Goal: Communication & Community: Answer question/provide support

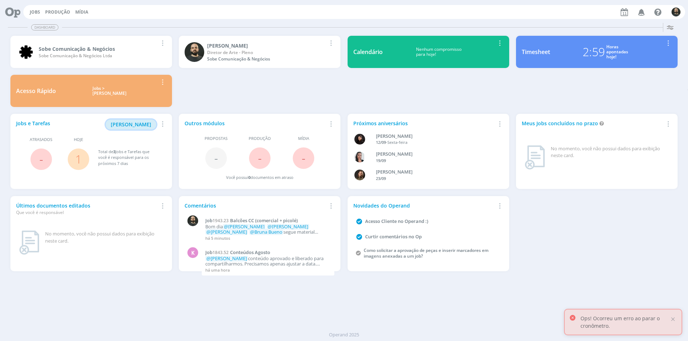
click at [138, 125] on span "[PERSON_NAME]" at bounding box center [131, 124] width 40 height 7
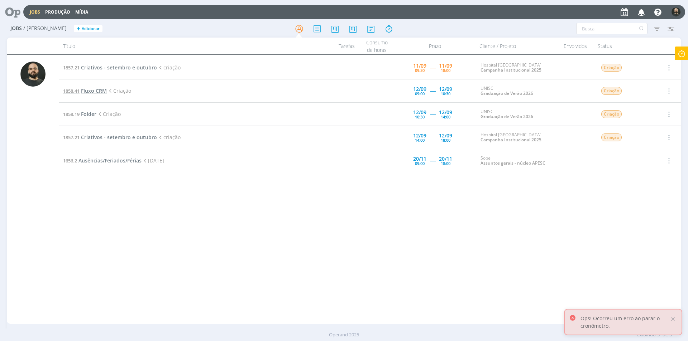
click at [103, 92] on span "Fluxo CRM" at bounding box center [94, 90] width 26 height 7
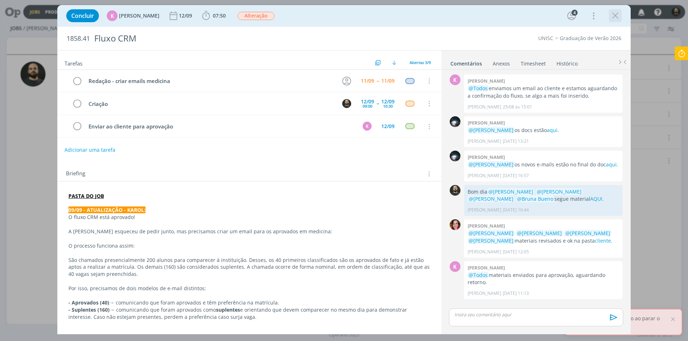
click at [615, 15] on icon "dialog" at bounding box center [615, 15] width 11 height 11
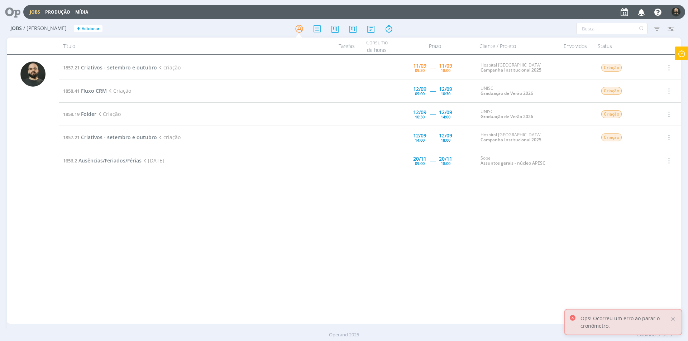
click at [97, 68] on span "Criativos - setembro e outubro" at bounding box center [119, 67] width 76 height 7
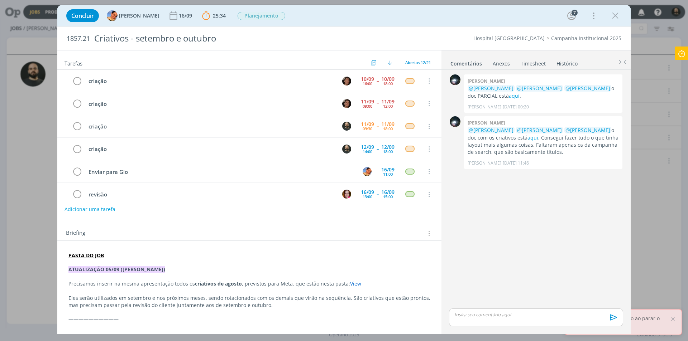
scroll to position [23, 0]
click at [617, 17] on icon "dialog" at bounding box center [615, 15] width 11 height 11
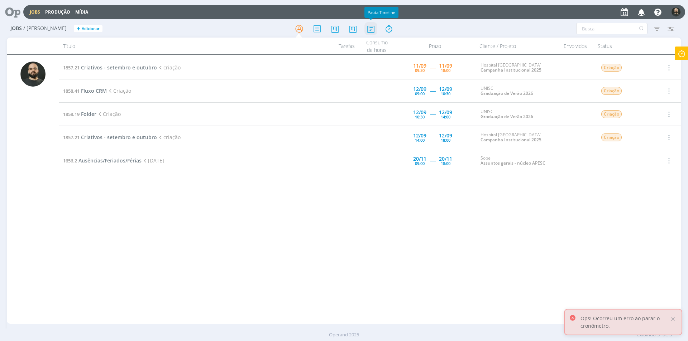
click at [371, 29] on icon at bounding box center [370, 29] width 13 height 14
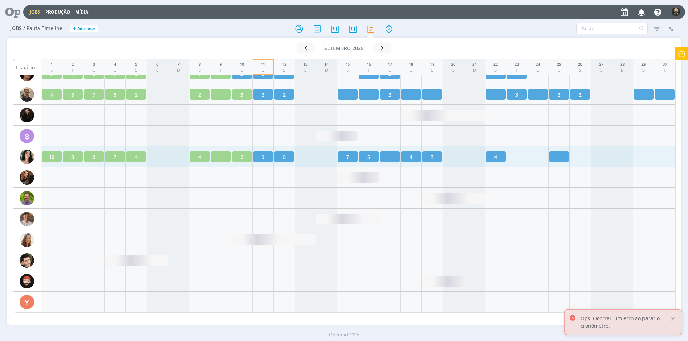
scroll to position [927, 0]
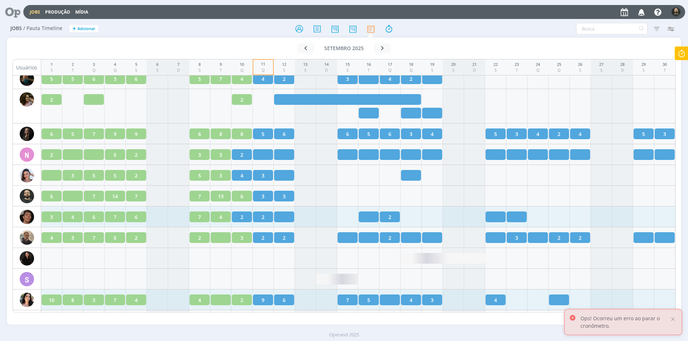
click at [264, 216] on div "2" at bounding box center [263, 217] width 20 height 11
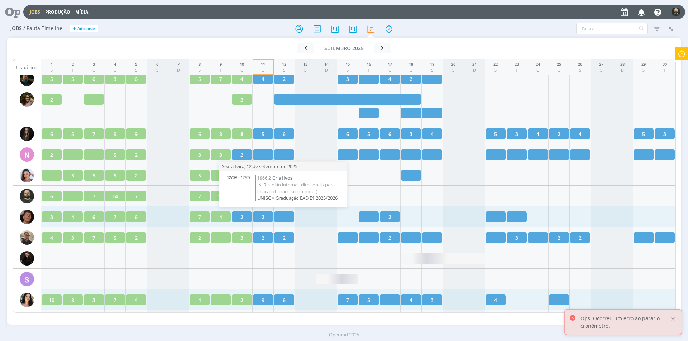
click at [283, 216] on div at bounding box center [284, 217] width 20 height 11
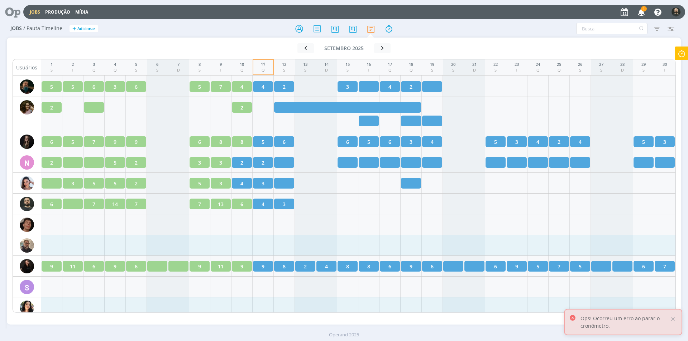
scroll to position [819, 0]
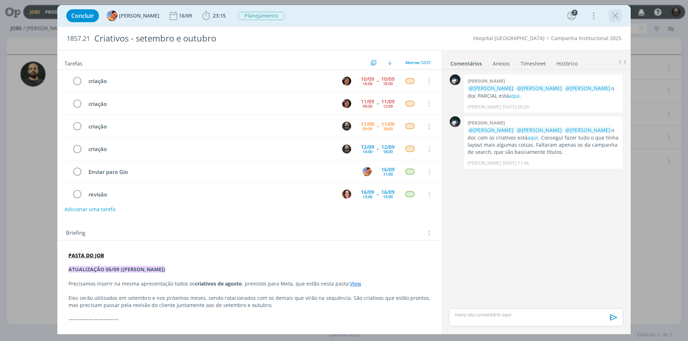
click at [615, 16] on icon "dialog" at bounding box center [615, 15] width 11 height 11
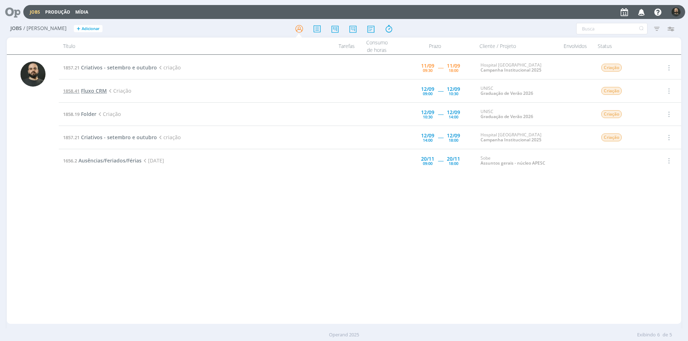
click at [91, 91] on span "Fluxo CRM" at bounding box center [94, 90] width 26 height 7
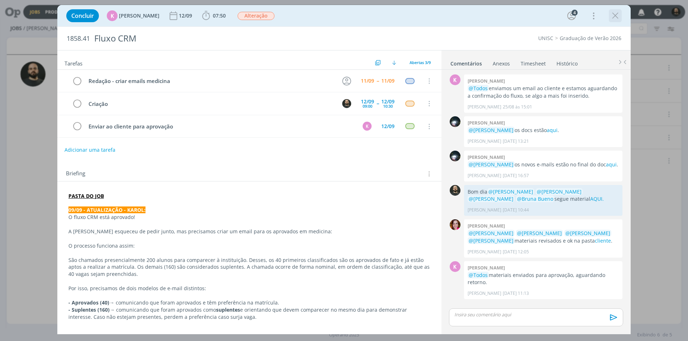
click at [617, 13] on icon "dialog" at bounding box center [615, 15] width 11 height 11
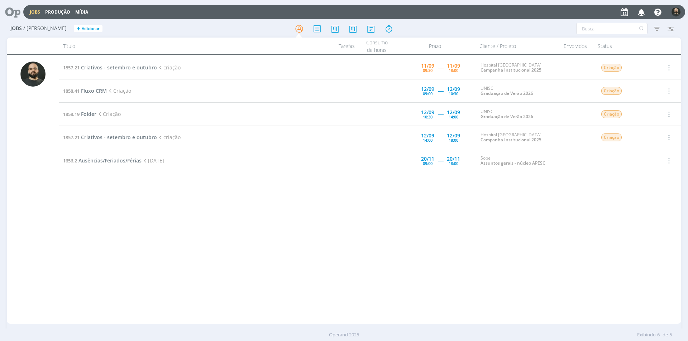
click at [113, 64] on span "Criativos - setembro e outubro" at bounding box center [119, 67] width 76 height 7
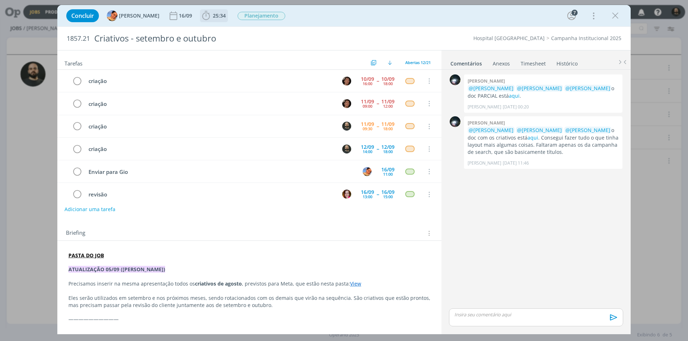
scroll to position [23, 0]
click at [201, 20] on icon "dialog" at bounding box center [206, 15] width 11 height 11
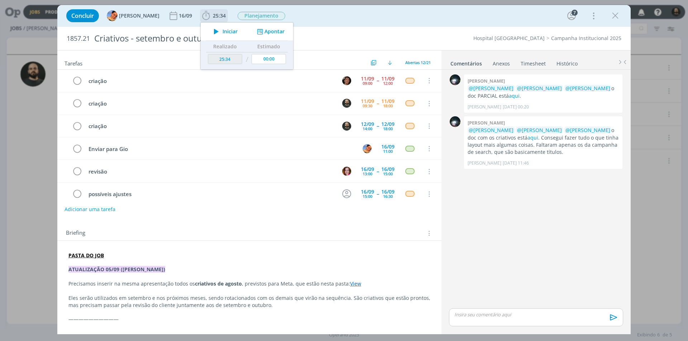
click at [210, 31] on icon "dialog" at bounding box center [216, 31] width 13 height 9
click at [398, 24] on div "Concluir Luíza Santana 16/09 25:34 Iniciar Apontar Data * 11/09/2025 Horas * 00…" at bounding box center [344, 15] width 563 height 17
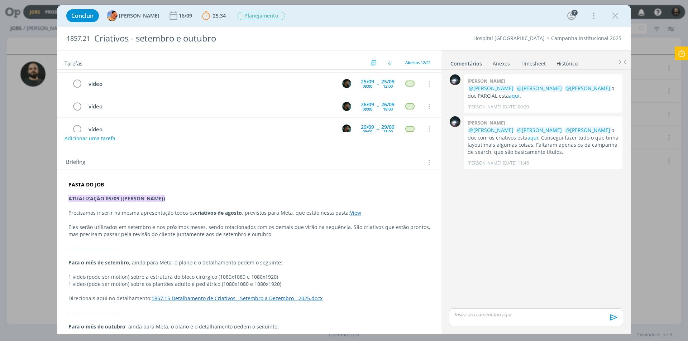
scroll to position [72, 0]
click at [357, 214] on p "Precisamos inserir na mesma apresentação todos os criativos de agosto , previst…" at bounding box center [249, 212] width 362 height 7
click at [354, 214] on link "View" at bounding box center [355, 212] width 11 height 7
click at [353, 228] on link "[URL][DOMAIN_NAME]" at bounding box center [330, 226] width 54 height 9
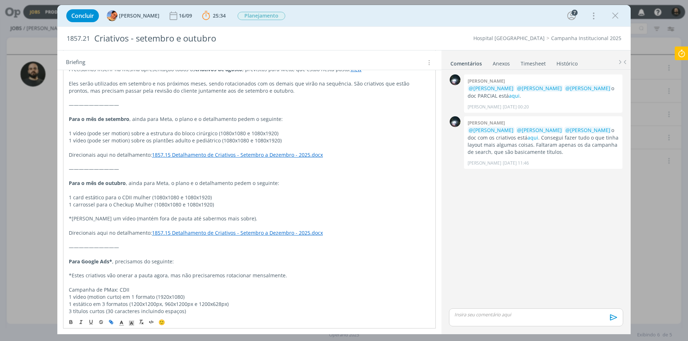
scroll to position [251, 0]
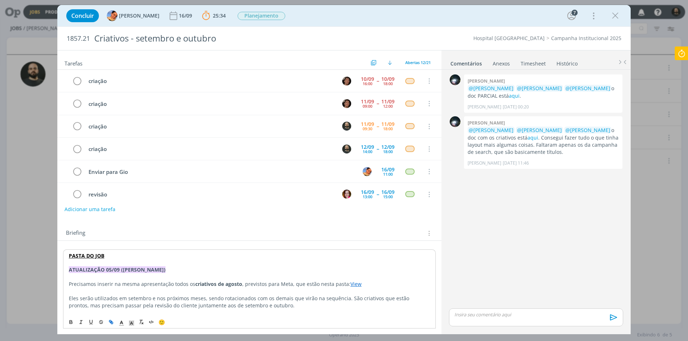
scroll to position [130, 0]
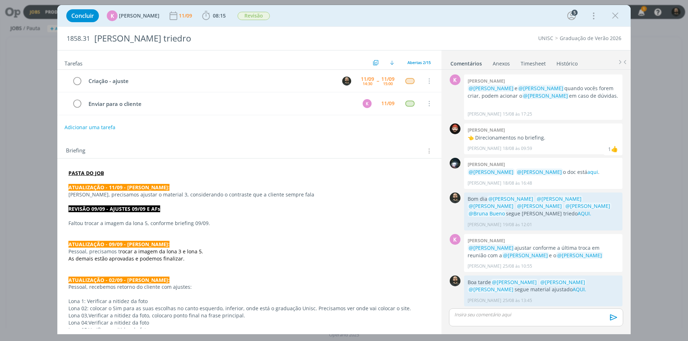
scroll to position [414, 0]
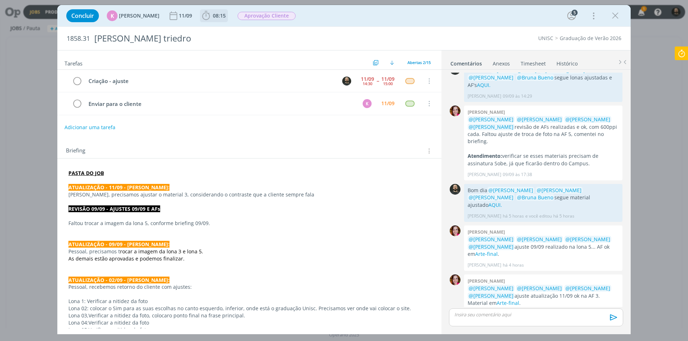
click at [211, 17] on b "08:15" at bounding box center [219, 15] width 16 height 5
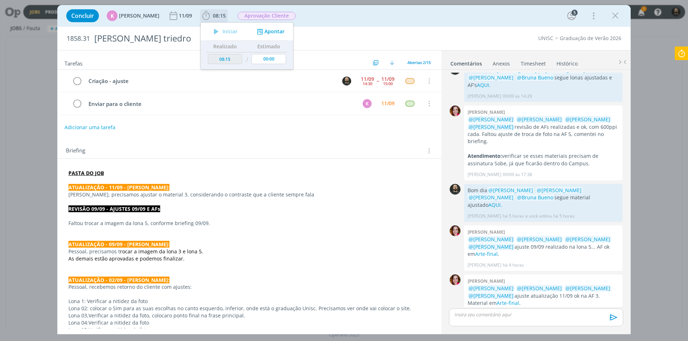
click at [262, 32] on button "Apontar" at bounding box center [270, 32] width 30 height 8
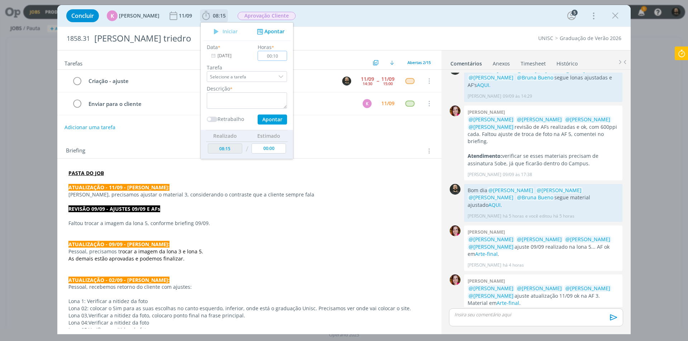
type input "00:10"
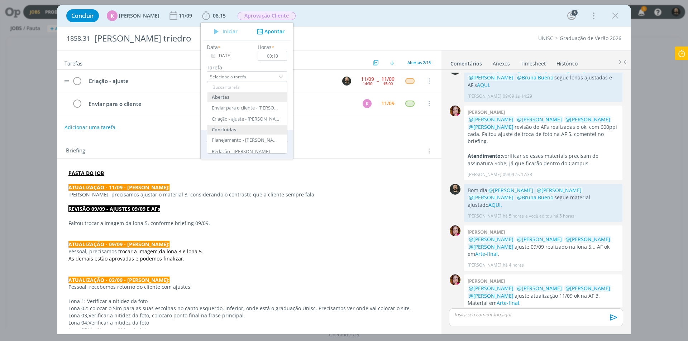
type textarea "Ajus"
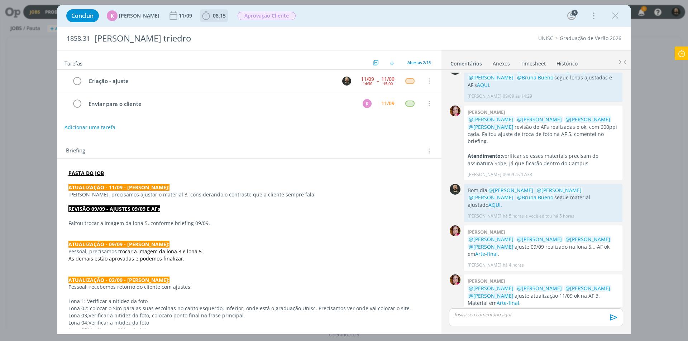
click at [207, 18] on icon "dialog" at bounding box center [206, 15] width 11 height 11
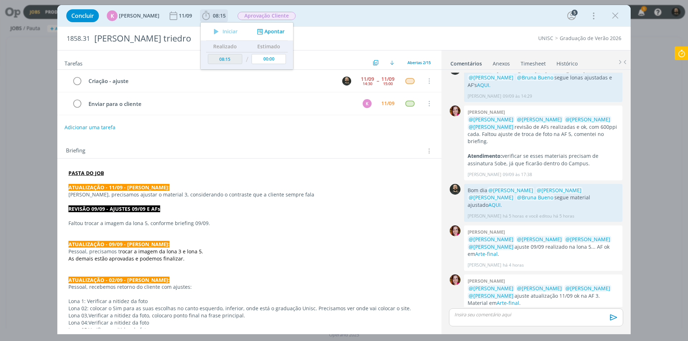
click at [266, 32] on button "Apontar" at bounding box center [270, 32] width 30 height 8
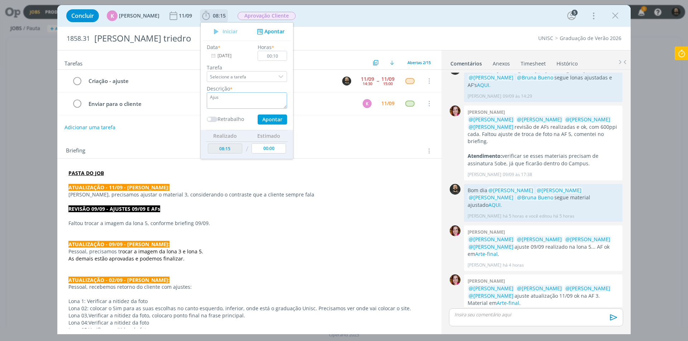
click at [254, 99] on textarea "Ajus" at bounding box center [247, 100] width 80 height 16
type textarea "Ajustes"
click at [270, 118] on button "Apontar" at bounding box center [272, 120] width 29 height 10
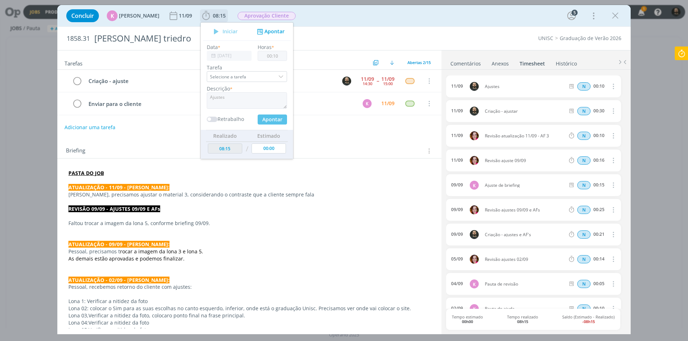
type input "08:25"
type input "00:00"
click at [616, 14] on icon "dialog" at bounding box center [615, 15] width 11 height 11
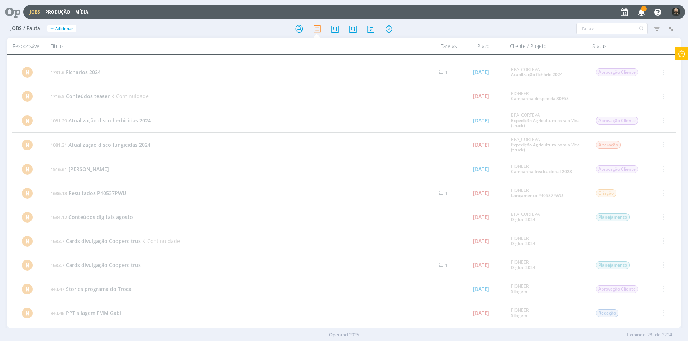
click at [642, 10] on span "1" at bounding box center [644, 8] width 6 height 5
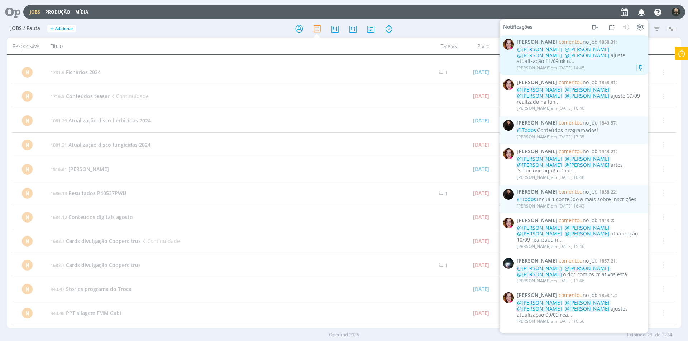
click at [564, 66] on div "Bruna Bueno em 11/09 às 14:45" at bounding box center [551, 68] width 68 height 5
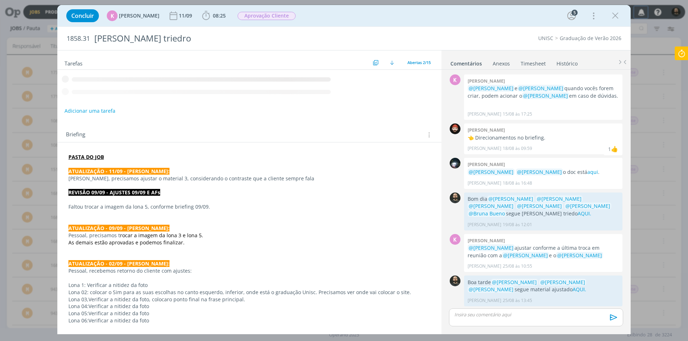
scroll to position [414, 0]
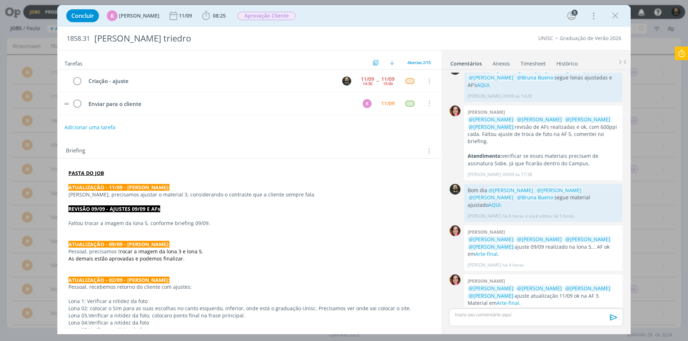
drag, startPoint x: 613, startPoint y: 16, endPoint x: 136, endPoint y: 95, distance: 483.8
click at [190, 92] on div "Concluir K Karoline Arend 11/09 08:25 Iniciar Apontar Data * 11/09/2025 Horas *…" at bounding box center [343, 170] width 573 height 330
click at [78, 79] on icon "dialog" at bounding box center [77, 81] width 10 height 11
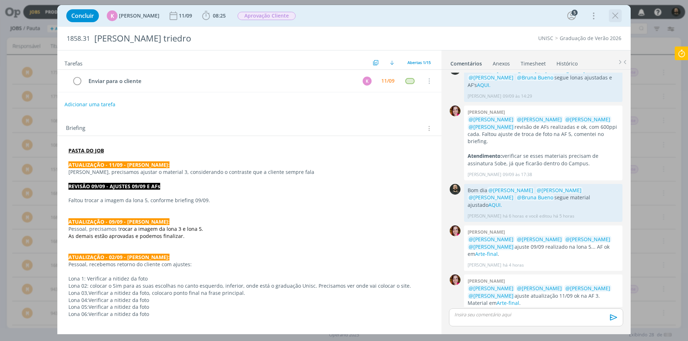
click at [618, 14] on icon "dialog" at bounding box center [615, 15] width 11 height 11
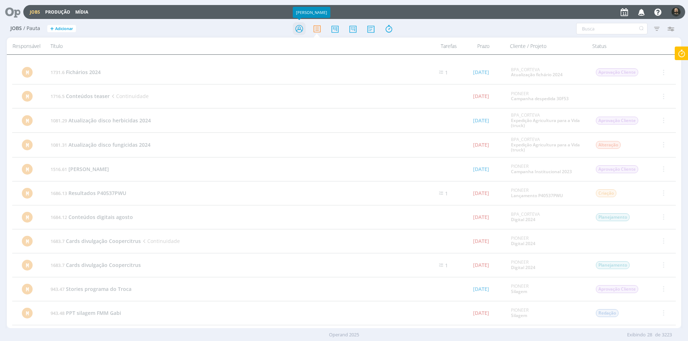
click at [299, 30] on icon at bounding box center [299, 29] width 13 height 14
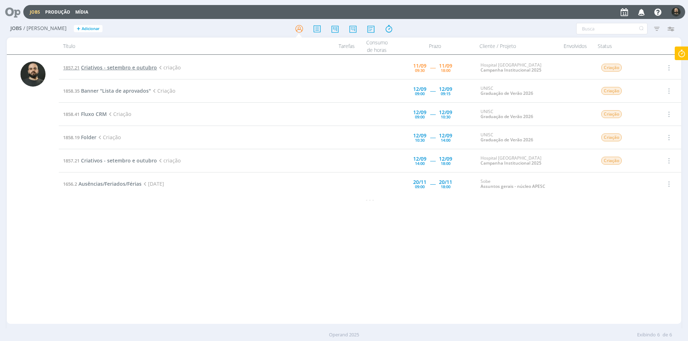
click at [125, 67] on span "Criativos - setembro e outubro" at bounding box center [119, 67] width 76 height 7
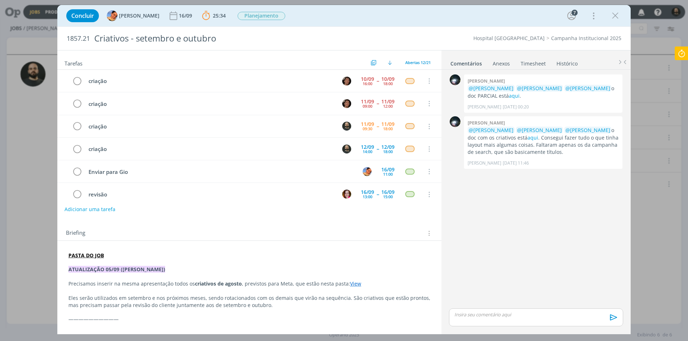
scroll to position [23, 0]
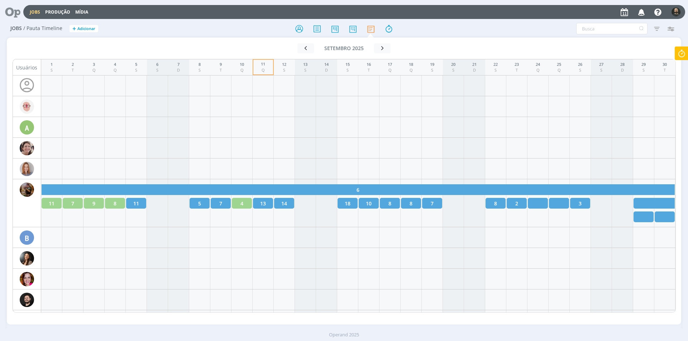
click at [12, 9] on icon at bounding box center [10, 12] width 15 height 14
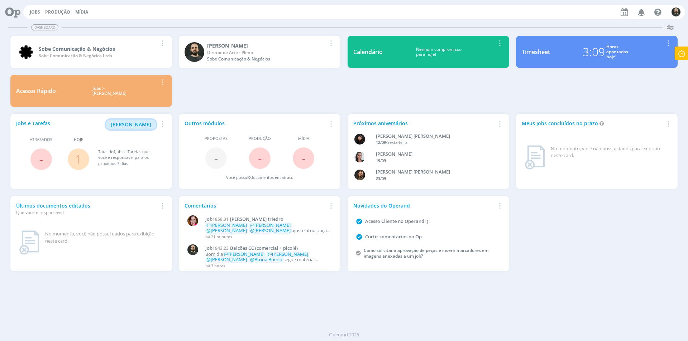
click at [149, 127] on span "[PERSON_NAME]" at bounding box center [131, 124] width 40 height 7
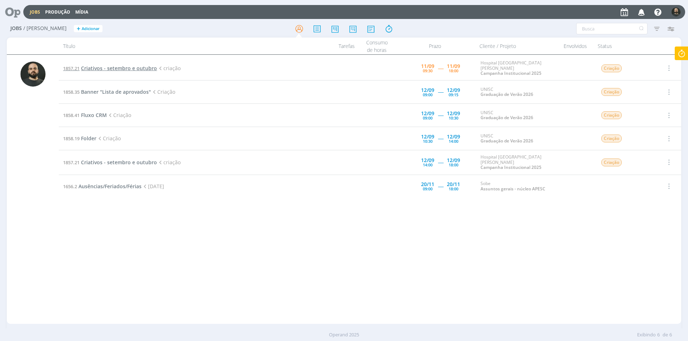
click at [133, 67] on span "Criativos - setembro e outubro" at bounding box center [119, 68] width 76 height 7
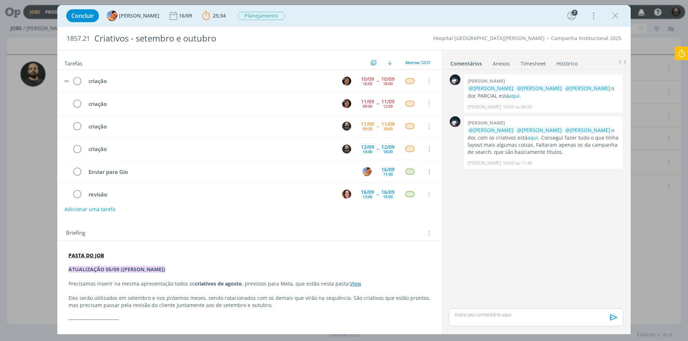
scroll to position [23, 0]
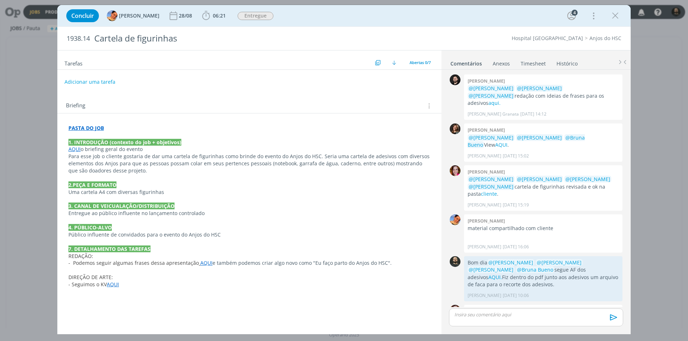
scroll to position [65, 0]
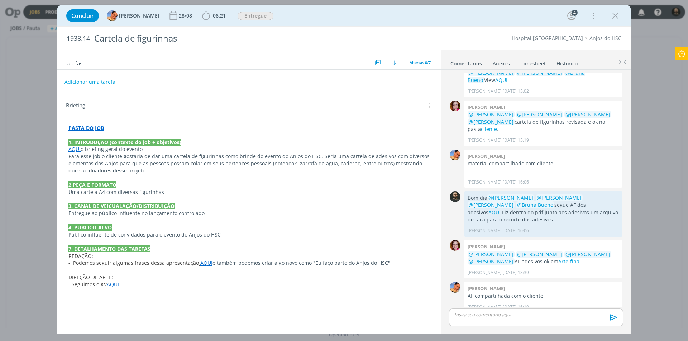
click at [488, 315] on p "dialog" at bounding box center [536, 315] width 163 height 6
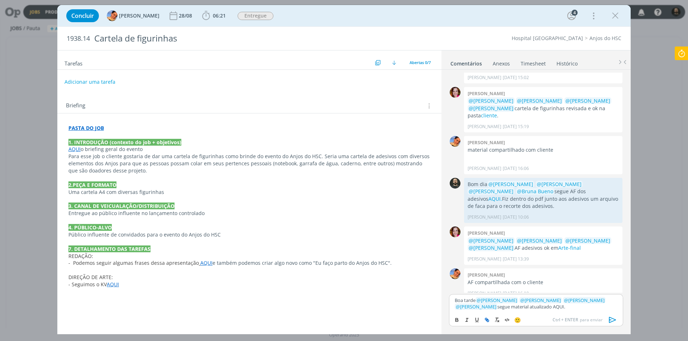
click at [488, 322] on icon "dialog" at bounding box center [488, 321] width 2 height 2
paste input "[URL][DOMAIN_NAME]"
type input "[URL][DOMAIN_NAME]"
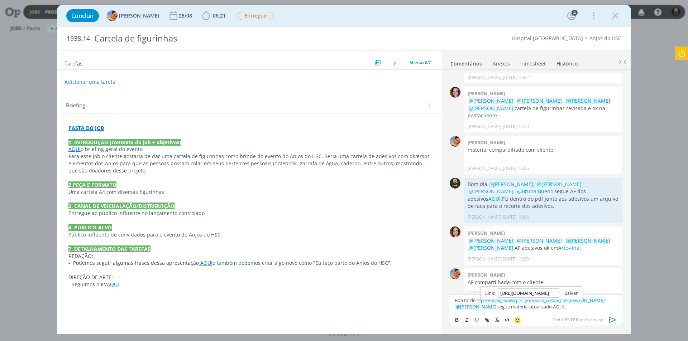
click at [565, 293] on link "dialog" at bounding box center [568, 293] width 19 height 6
click at [550, 312] on div "Boa tarde ﻿ @ [PERSON_NAME] ﻿ ﻿ @ [PERSON_NAME] ﻿ ﻿ @ [PERSON_NAME] ﻿ ﻿ @ [PERS…" at bounding box center [536, 304] width 174 height 19
click at [614, 317] on icon "dialog" at bounding box center [612, 320] width 11 height 11
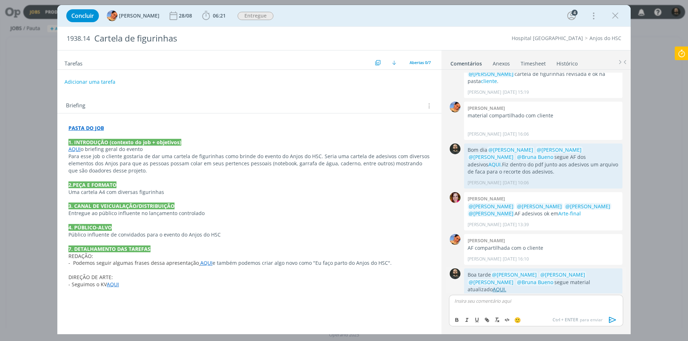
click at [506, 286] on link "AQUI." at bounding box center [500, 289] width 14 height 7
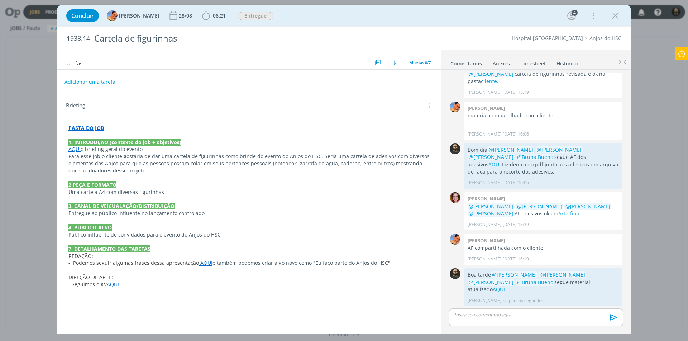
scroll to position [99, 0]
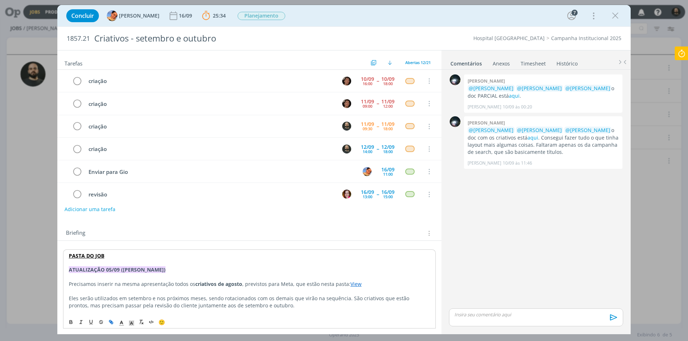
scroll to position [130, 0]
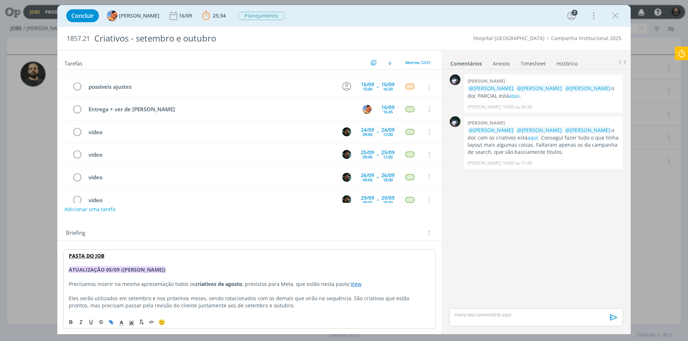
click at [680, 52] on icon at bounding box center [681, 54] width 13 height 14
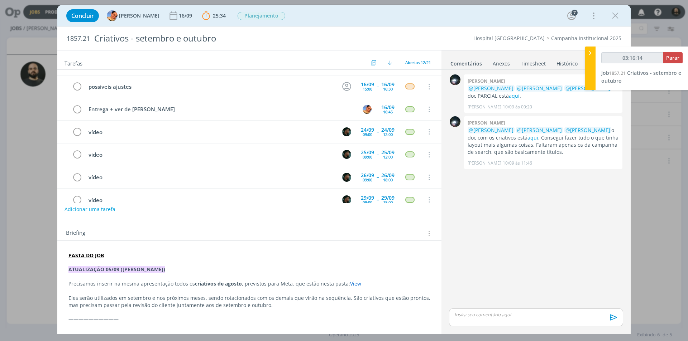
type input "03:16:15"
click at [592, 52] on icon at bounding box center [590, 53] width 7 height 8
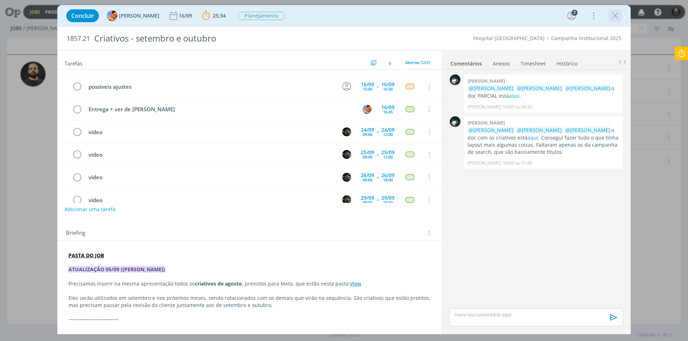
click at [615, 16] on icon "dialog" at bounding box center [615, 15] width 11 height 11
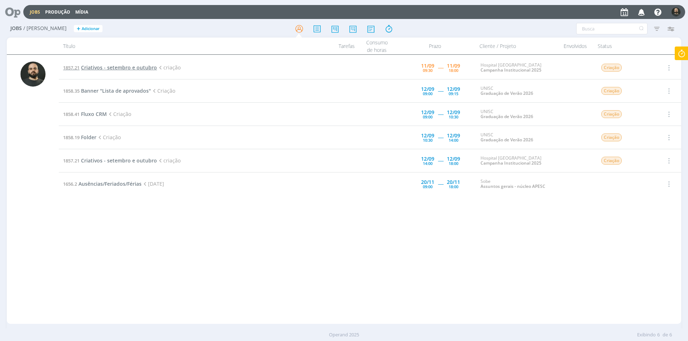
click at [107, 69] on span "Criativos - setembro e outubro" at bounding box center [119, 67] width 76 height 7
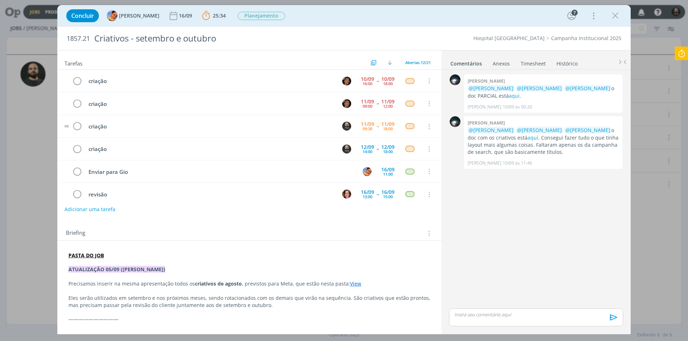
scroll to position [23, 0]
click at [614, 15] on icon "dialog" at bounding box center [615, 15] width 11 height 11
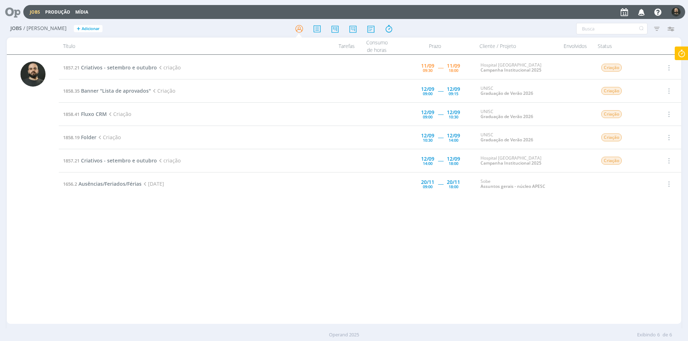
click at [684, 51] on icon at bounding box center [681, 54] width 13 height 14
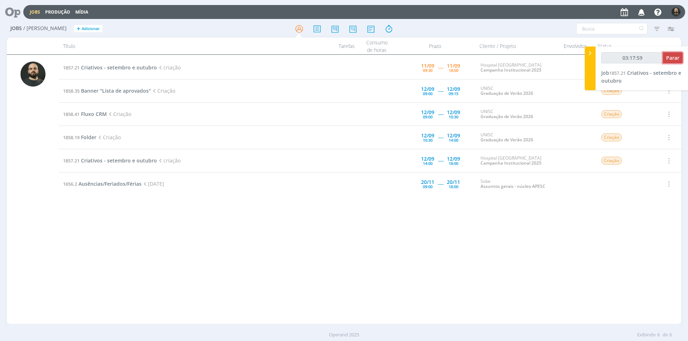
click at [669, 59] on span "Parar" at bounding box center [672, 57] width 13 height 7
click at [665, 59] on button "Parar" at bounding box center [673, 57] width 20 height 11
type input "03:19:00"
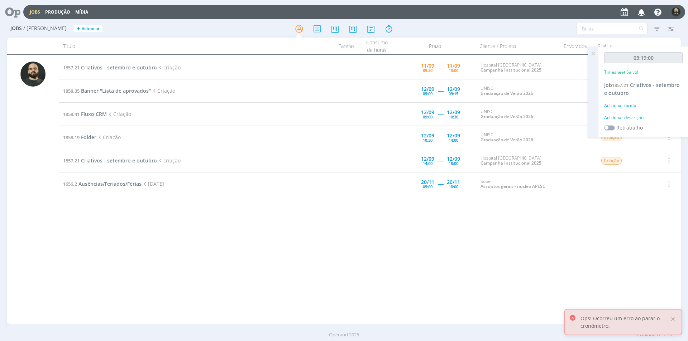
click at [635, 116] on div "Adicionar descrição" at bounding box center [643, 118] width 78 height 6
click at [629, 125] on textarea at bounding box center [643, 128] width 75 height 25
type textarea "Criação"
click at [665, 174] on span "Salvar" at bounding box center [670, 175] width 15 height 7
click at [594, 51] on icon at bounding box center [593, 54] width 13 height 14
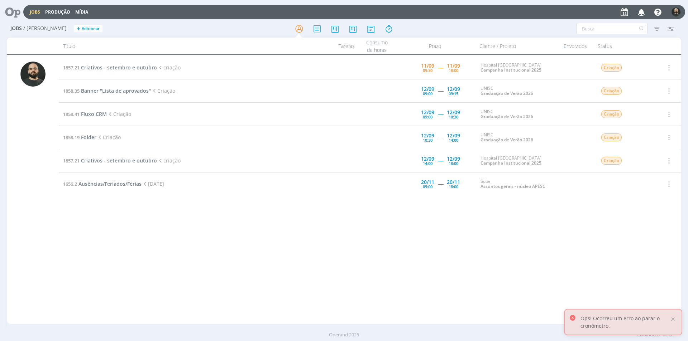
click at [121, 69] on span "Criativos - setembro e outubro" at bounding box center [119, 67] width 76 height 7
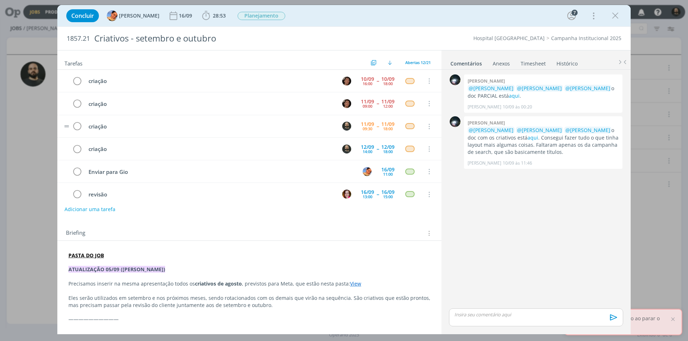
scroll to position [23, 0]
click at [618, 14] on icon "dialog" at bounding box center [615, 15] width 11 height 11
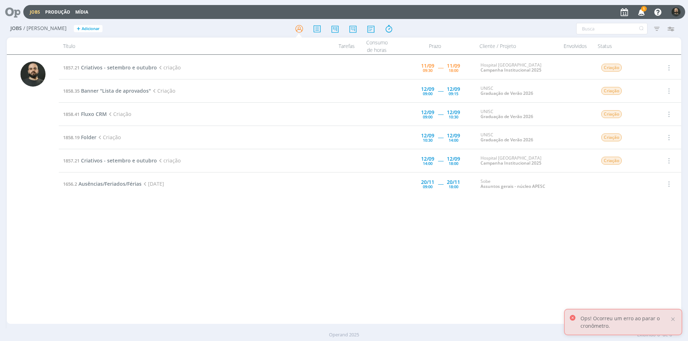
click at [14, 14] on icon at bounding box center [10, 12] width 15 height 14
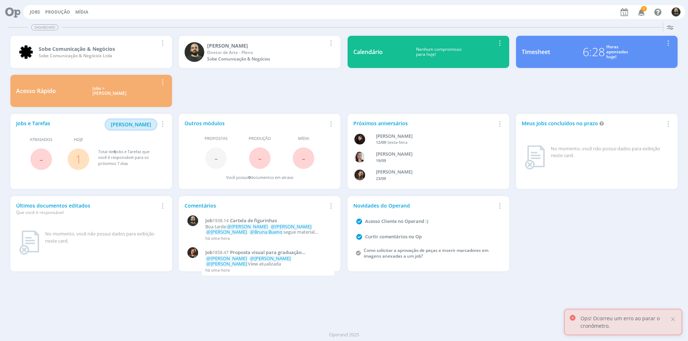
click at [138, 123] on span "[PERSON_NAME]" at bounding box center [131, 124] width 40 height 7
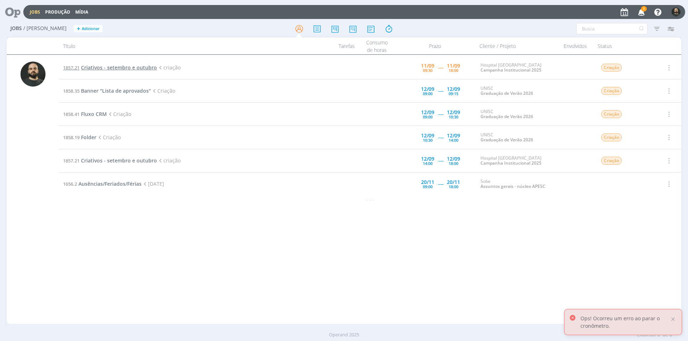
click at [119, 69] on span "Criativos - setembro e outubro" at bounding box center [119, 67] width 76 height 7
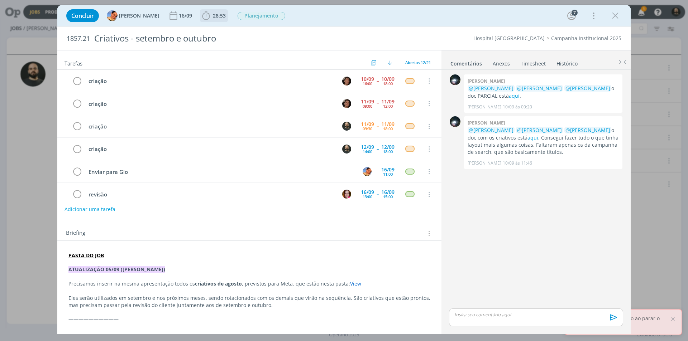
scroll to position [23, 0]
drag, startPoint x: 615, startPoint y: 18, endPoint x: 344, endPoint y: 1, distance: 272.2
click at [615, 18] on icon "dialog" at bounding box center [615, 15] width 11 height 11
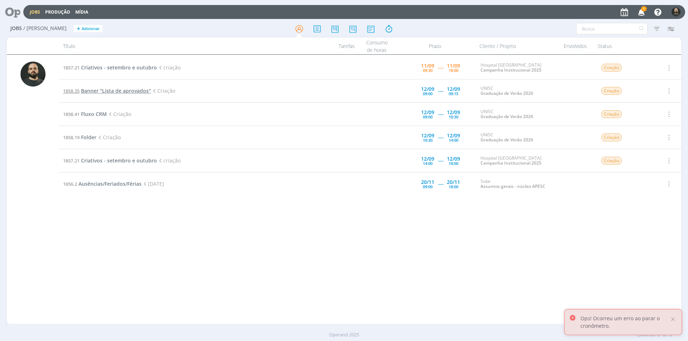
click at [126, 92] on span "Banner "Lista de aprovados"" at bounding box center [116, 90] width 70 height 7
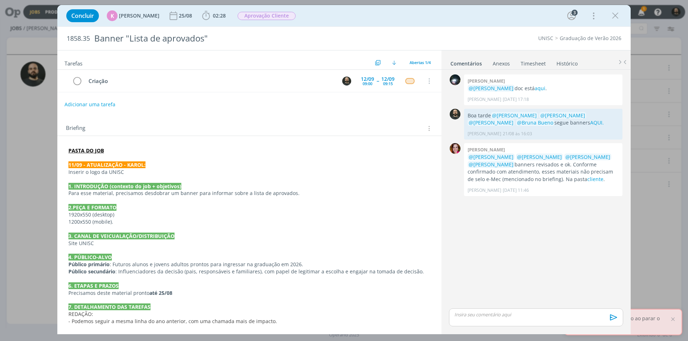
drag, startPoint x: 614, startPoint y: 15, endPoint x: 398, endPoint y: 71, distance: 223.5
click at [614, 15] on icon "dialog" at bounding box center [615, 15] width 11 height 11
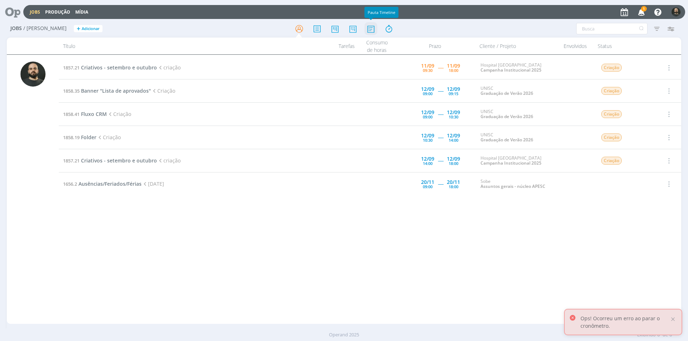
click at [368, 29] on icon at bounding box center [370, 29] width 13 height 14
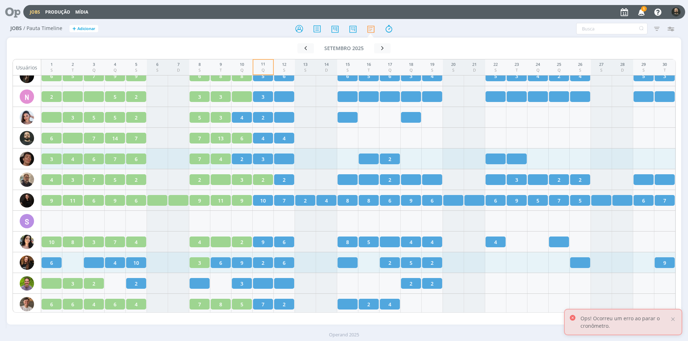
click at [282, 160] on div at bounding box center [284, 159] width 20 height 11
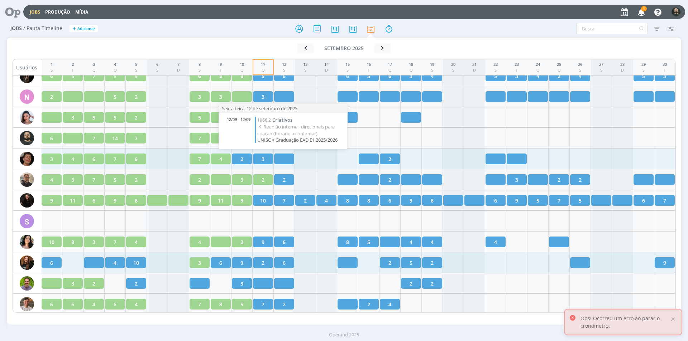
click at [286, 158] on div at bounding box center [284, 159] width 20 height 11
click at [285, 161] on div at bounding box center [284, 159] width 20 height 11
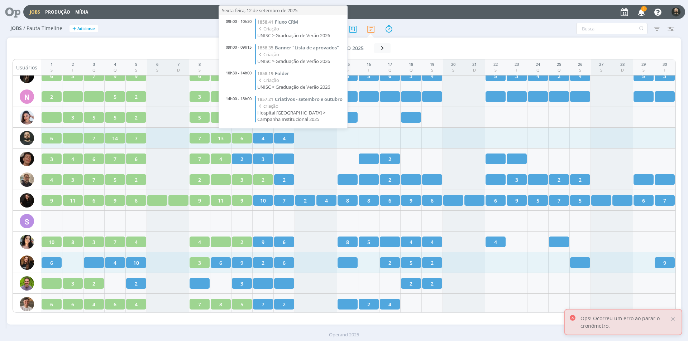
click at [287, 137] on div "4" at bounding box center [284, 138] width 20 height 11
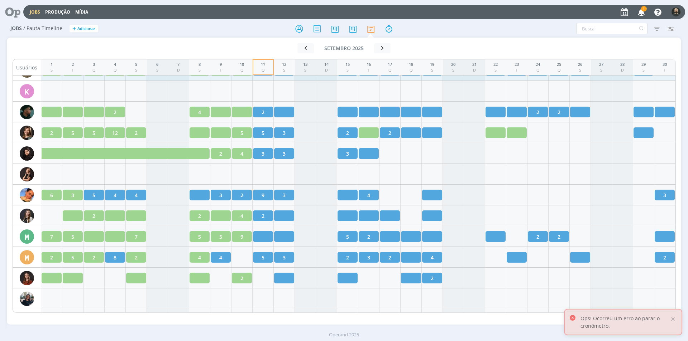
scroll to position [626, 0]
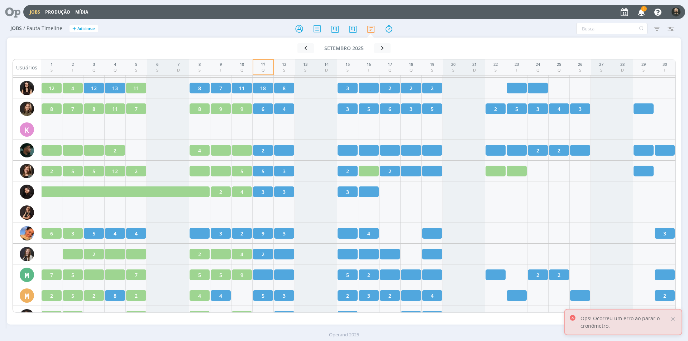
click at [14, 15] on icon at bounding box center [10, 12] width 15 height 14
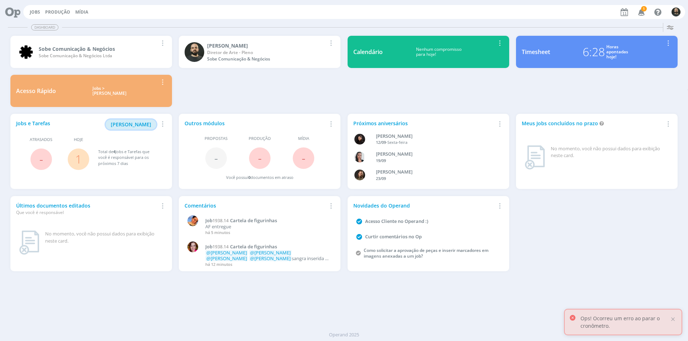
click at [147, 123] on span "[PERSON_NAME]" at bounding box center [131, 124] width 40 height 7
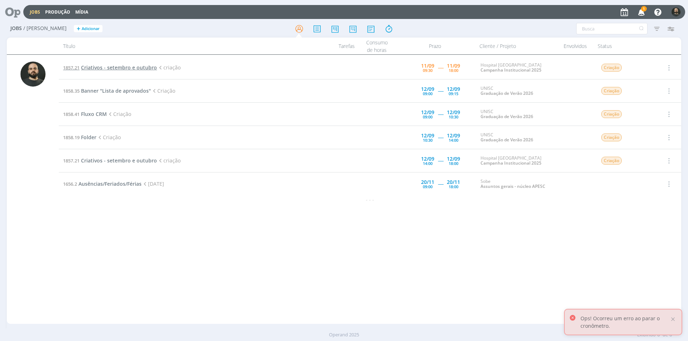
click at [109, 69] on span "Criativos - setembro e outubro" at bounding box center [119, 67] width 76 height 7
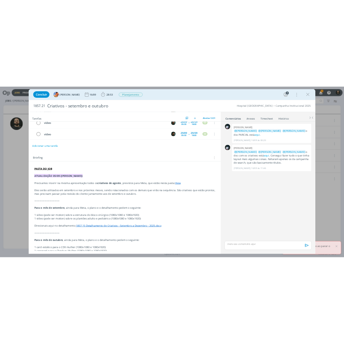
scroll to position [107, 0]
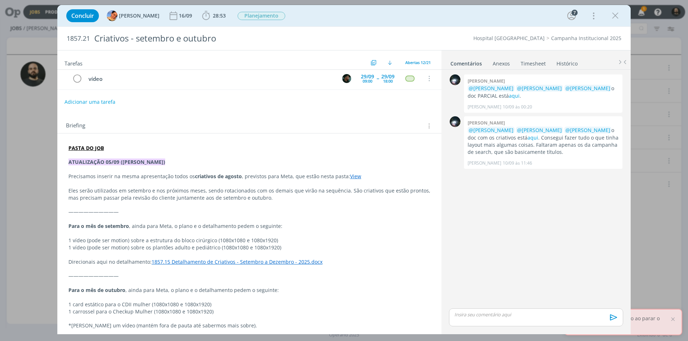
click at [353, 177] on link "View" at bounding box center [355, 176] width 11 height 7
click at [346, 191] on link "[URL][DOMAIN_NAME]" at bounding box center [329, 190] width 54 height 9
click at [208, 190] on p "Eles serão utilizados em setembro e nos próximos meses, sendo rotacionados com …" at bounding box center [249, 195] width 361 height 14
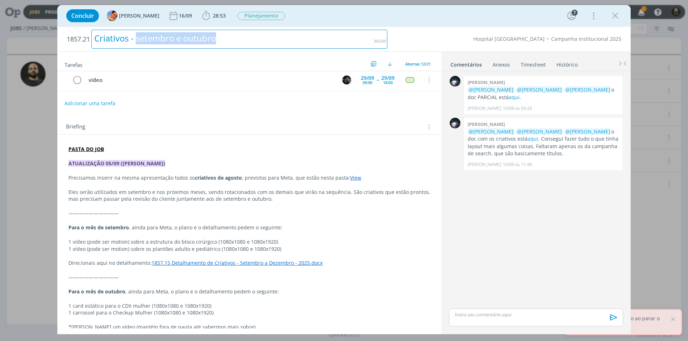
drag, startPoint x: 241, startPoint y: 37, endPoint x: 138, endPoint y: 32, distance: 102.6
click at [138, 32] on div "Criativos - setembro e outubro" at bounding box center [239, 39] width 296 height 19
copy div "setembro e outubro"
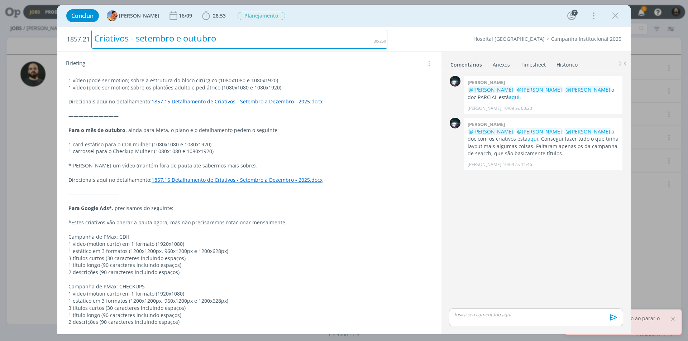
scroll to position [285, 0]
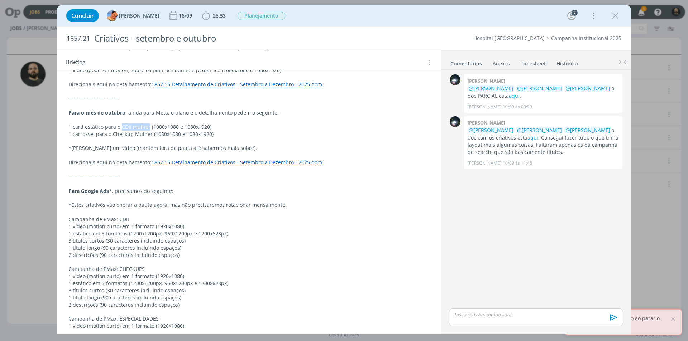
drag, startPoint x: 148, startPoint y: 127, endPoint x: 121, endPoint y: 127, distance: 26.5
click at [121, 127] on p "1 card estático para o CDII mulher (1080x1080 e 1080x1920)" at bounding box center [249, 127] width 362 height 7
copy p "CDII mulher"
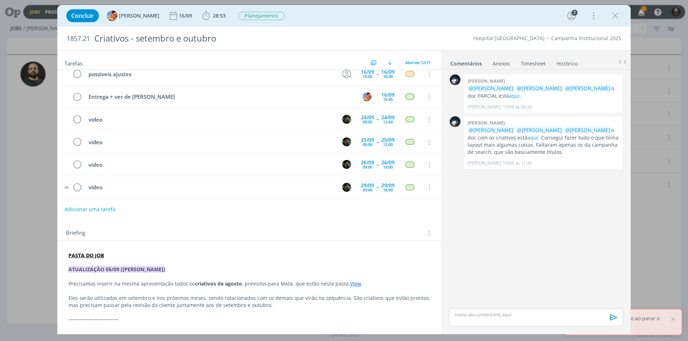
scroll to position [0, 0]
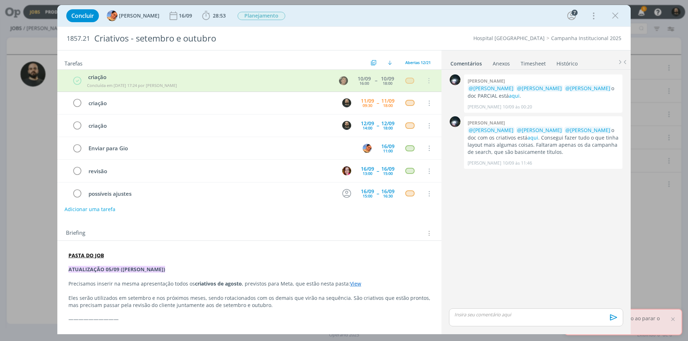
click at [478, 317] on p "dialog" at bounding box center [536, 315] width 163 height 6
click at [478, 305] on p "Boa tarde ﻿ @ [PERSON_NAME] ﻿ ﻿ @ [PERSON_NAME] ﻿ ﻿ @ [PERSON_NAME] ﻿ segue cri…" at bounding box center [536, 303] width 163 height 13
click at [489, 322] on icon "dialog" at bounding box center [487, 320] width 6 height 6
paste input "[URL][DOMAIN_NAME]"
click at [537, 290] on link "dialog" at bounding box center [536, 287] width 19 height 6
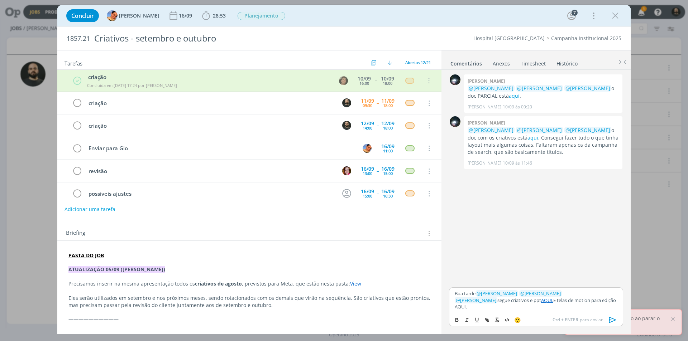
drag, startPoint x: 577, startPoint y: 306, endPoint x: 560, endPoint y: 308, distance: 16.2
click at [560, 308] on p "Boa tarde ﻿ @ [PERSON_NAME] ﻿ ﻿ @ [PERSON_NAME] ﻿ ﻿ @ [PERSON_NAME] ﻿ segue cri…" at bounding box center [536, 301] width 163 height 20
click at [489, 317] on button "dialog" at bounding box center [487, 320] width 10 height 9
paste input "[URL][DOMAIN_NAME]"
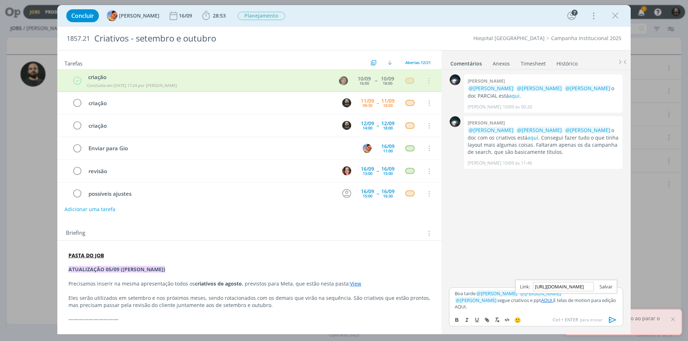
type input "[URL][DOMAIN_NAME]"
click at [599, 290] on link "dialog" at bounding box center [603, 287] width 19 height 6
click at [592, 306] on p "Boa tarde ﻿ @ [PERSON_NAME] ﻿ ﻿ @ [PERSON_NAME] ﻿ ﻿ @ [PERSON_NAME] ﻿ segue cri…" at bounding box center [536, 301] width 163 height 20
click at [611, 317] on icon "dialog" at bounding box center [612, 320] width 11 height 11
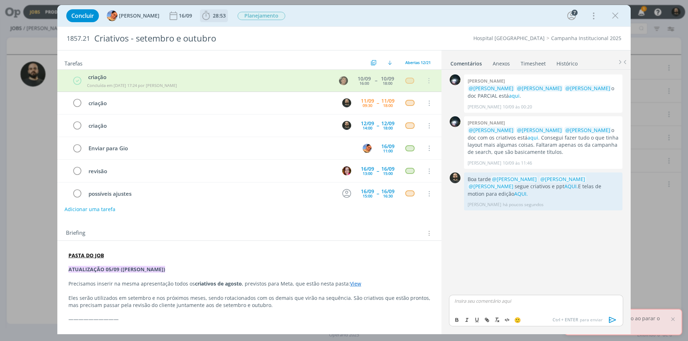
click at [213, 18] on span "28:53" at bounding box center [219, 15] width 13 height 7
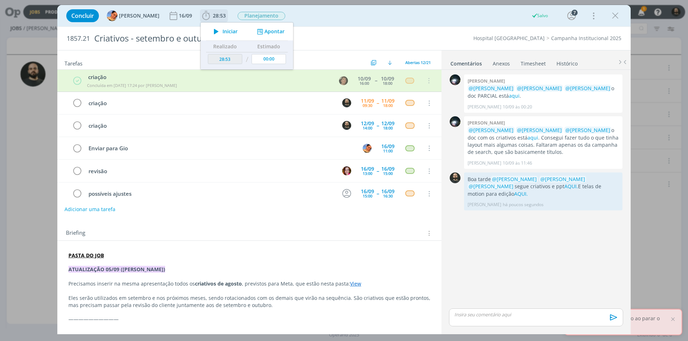
click at [266, 32] on button "Apontar" at bounding box center [270, 32] width 30 height 8
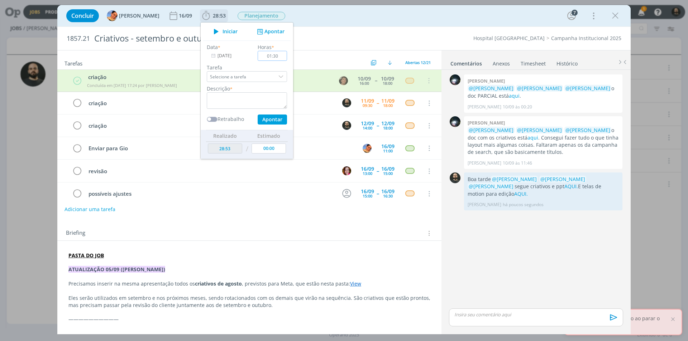
type input "01:30"
click at [248, 106] on textarea "dialog" at bounding box center [247, 100] width 80 height 16
type textarea "Criação e ppt"
click at [266, 115] on button "Apontar" at bounding box center [272, 120] width 29 height 10
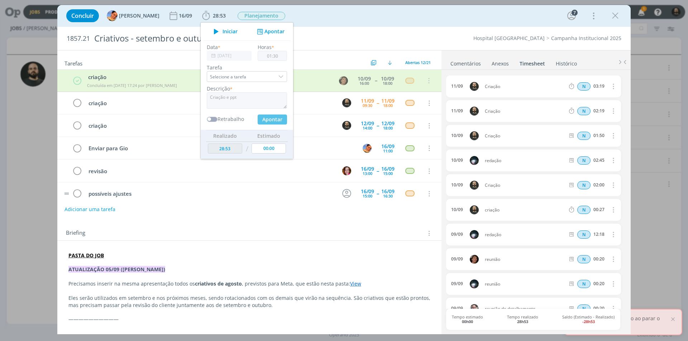
type input "30:23"
type input "00:00"
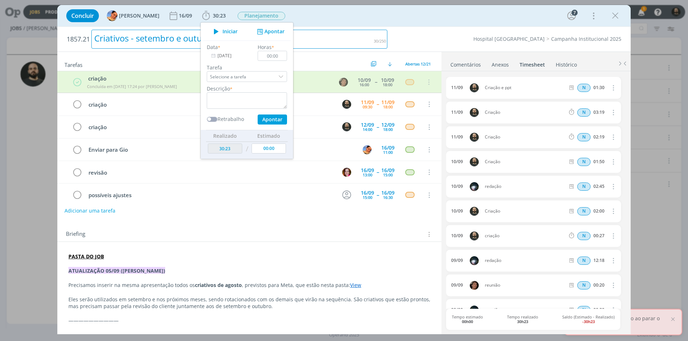
click at [322, 40] on div "Criativos - setembro e outubro" at bounding box center [239, 39] width 296 height 19
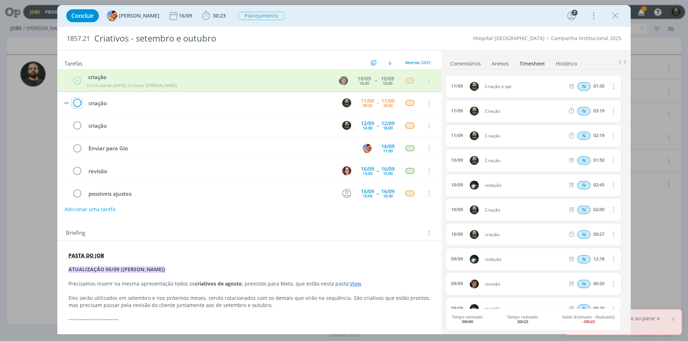
click at [78, 105] on icon "dialog" at bounding box center [77, 103] width 10 height 11
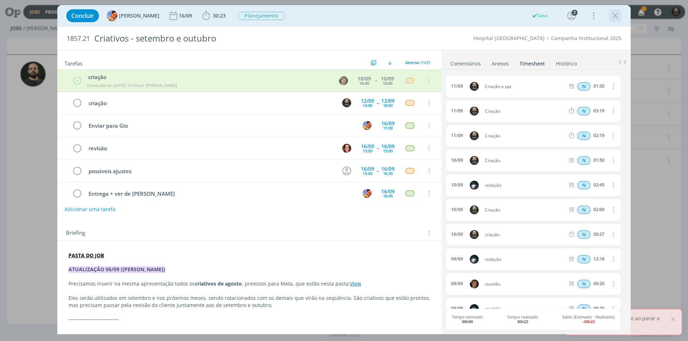
click at [615, 16] on icon "dialog" at bounding box center [615, 15] width 11 height 11
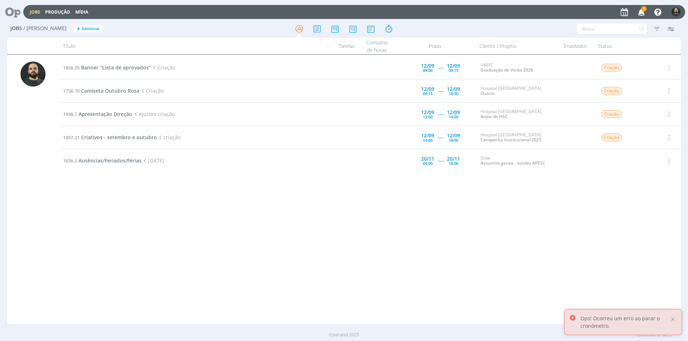
click at [12, 11] on icon at bounding box center [10, 12] width 15 height 14
